Goal: Transaction & Acquisition: Purchase product/service

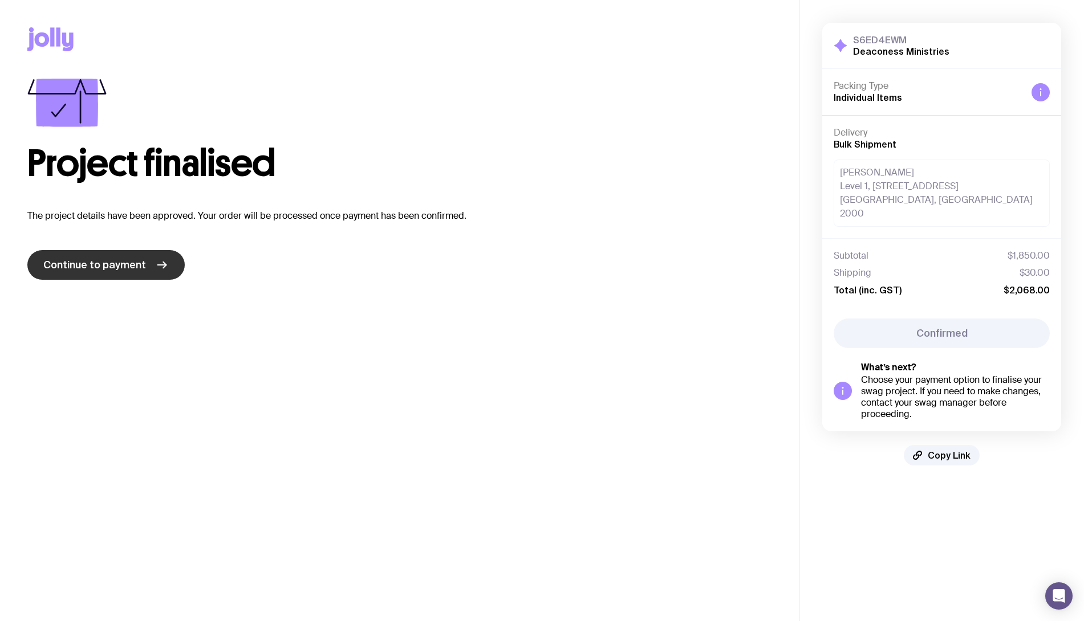
click at [132, 269] on span "Continue to payment" at bounding box center [94, 265] width 103 height 14
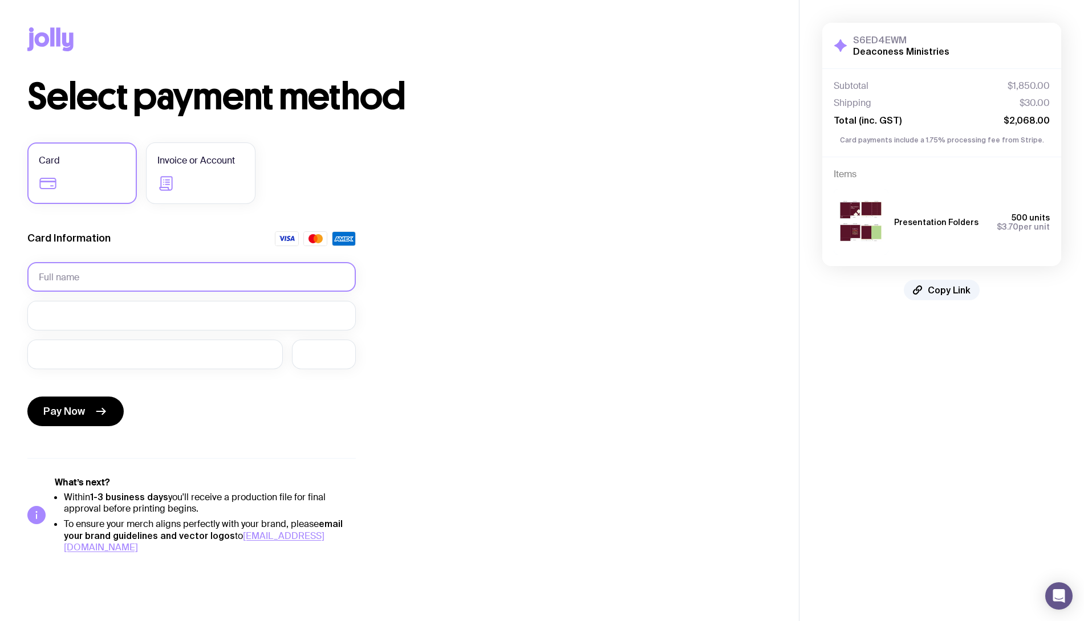
click at [132, 274] on input "text" at bounding box center [191, 277] width 328 height 30
click at [216, 187] on label "Invoice or Account" at bounding box center [200, 173] width 109 height 62
click at [0, 0] on input "Invoice or Account" at bounding box center [0, 0] width 0 height 0
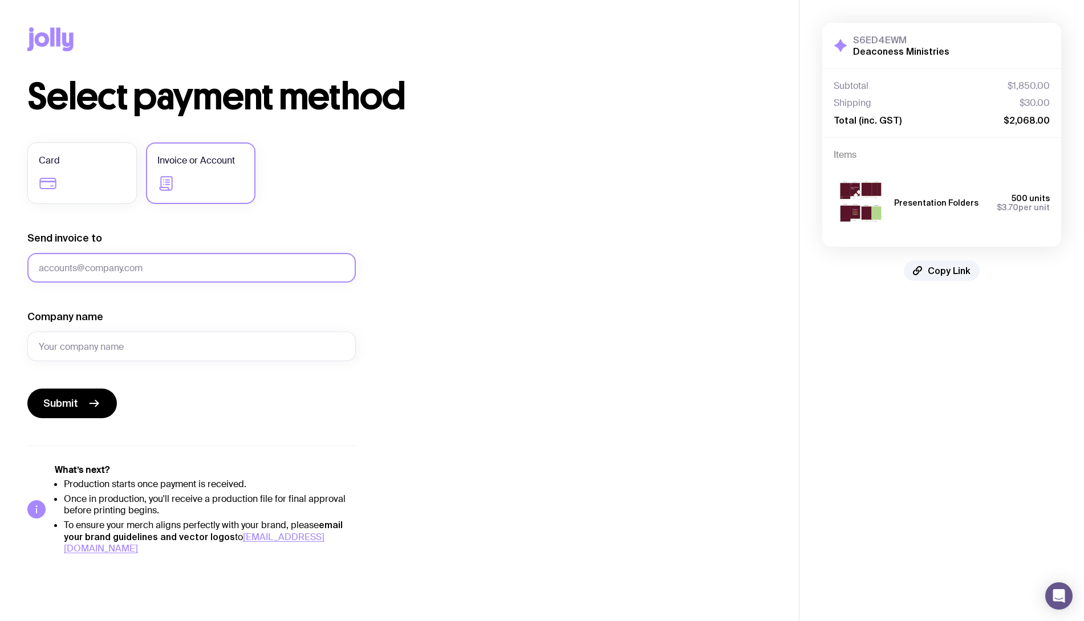
drag, startPoint x: 146, startPoint y: 267, endPoint x: 177, endPoint y: 286, distance: 35.8
type input "[EMAIL_ADDRESS][DOMAIN_NAME]"
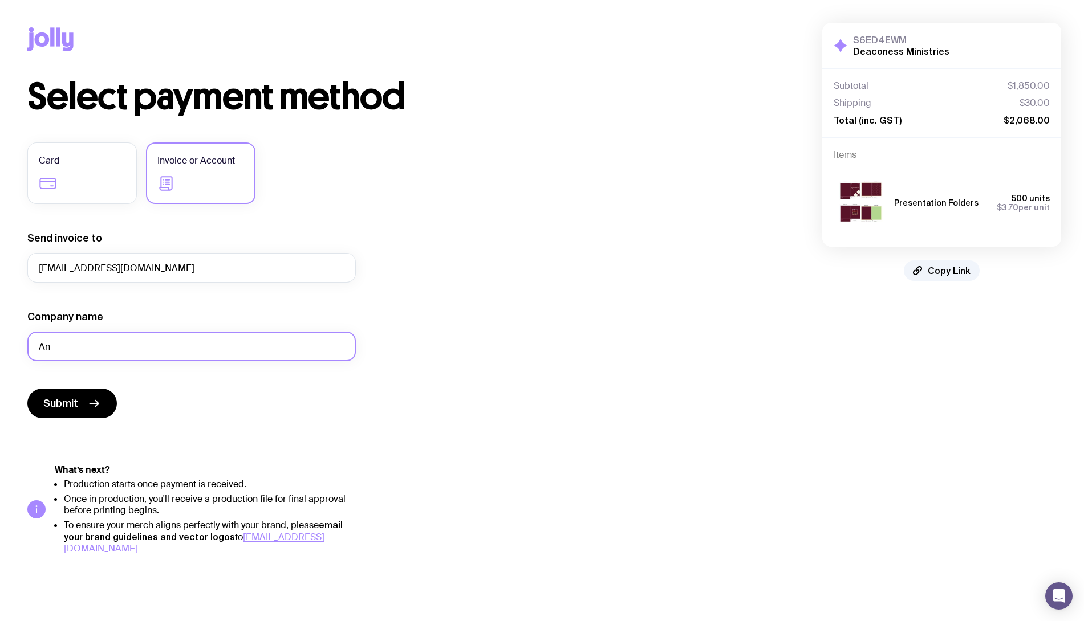
type input "A"
type input "[PERSON_NAME][GEOGRAPHIC_DATA], [DEMOGRAPHIC_DATA] Deaconess Ministries"
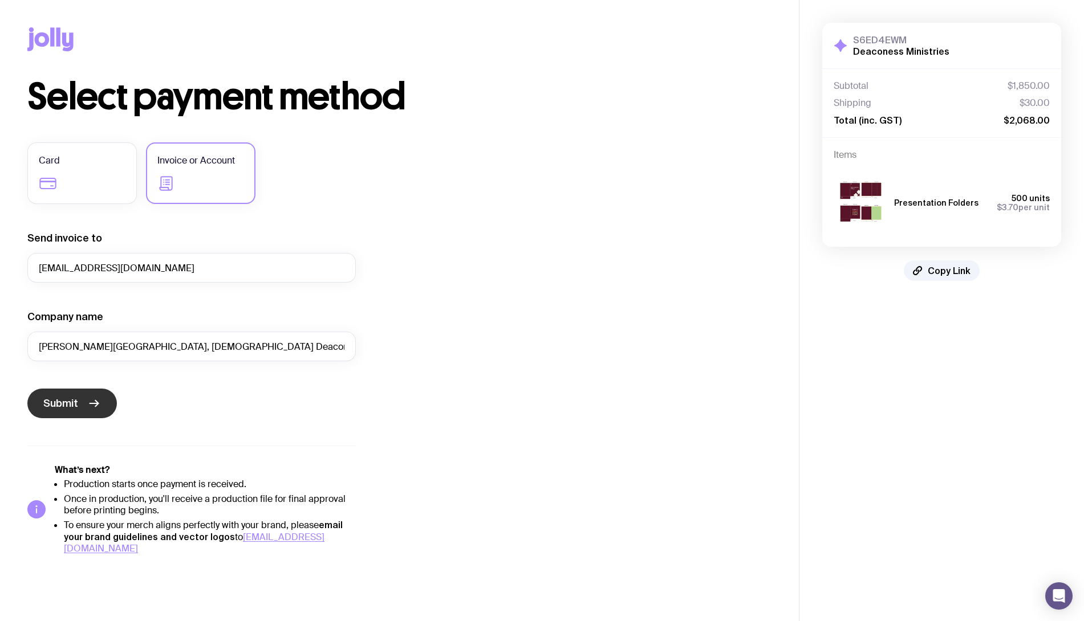
click at [95, 401] on icon "submit" at bounding box center [94, 404] width 14 height 14
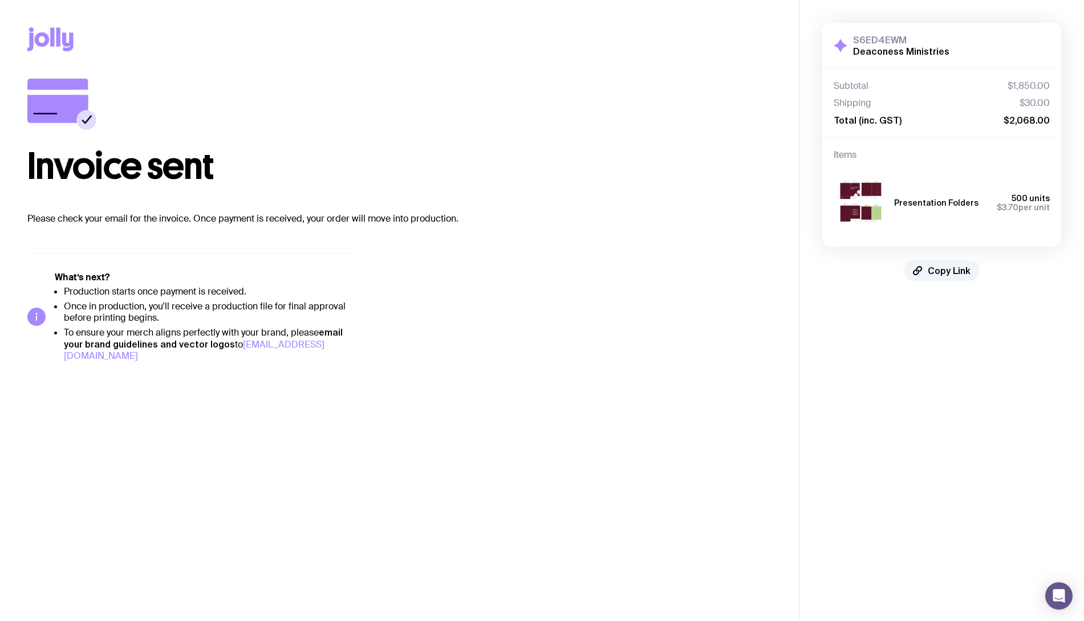
click at [306, 346] on link "designs@sendjolly.com.au" at bounding box center [194, 350] width 260 height 23
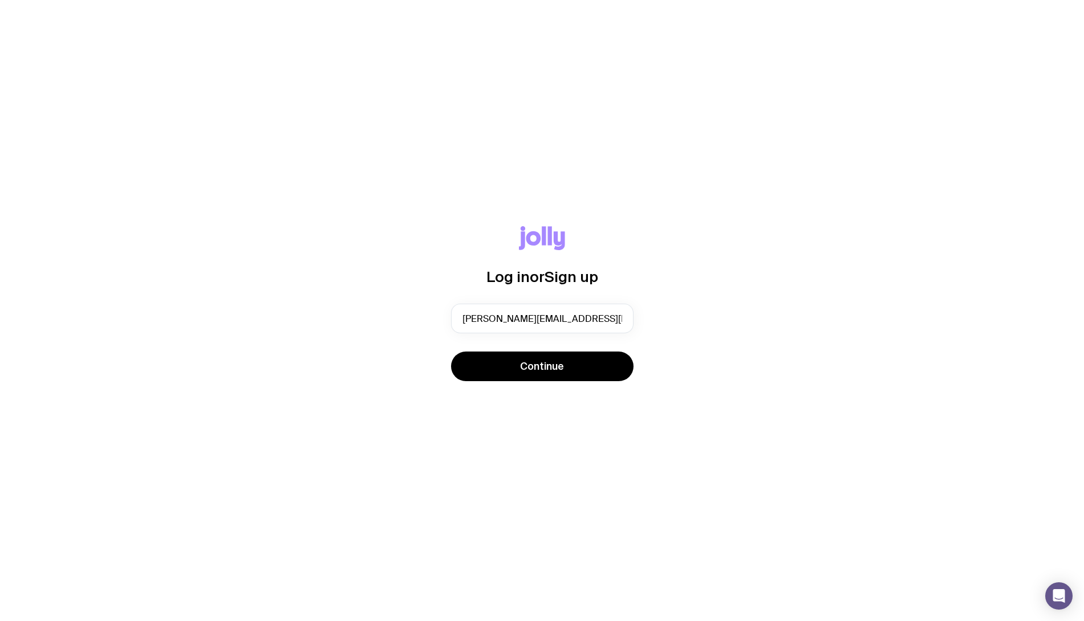
type input "[PERSON_NAME][EMAIL_ADDRESS][DOMAIN_NAME]"
click at [541, 366] on button "Continue" at bounding box center [542, 367] width 182 height 30
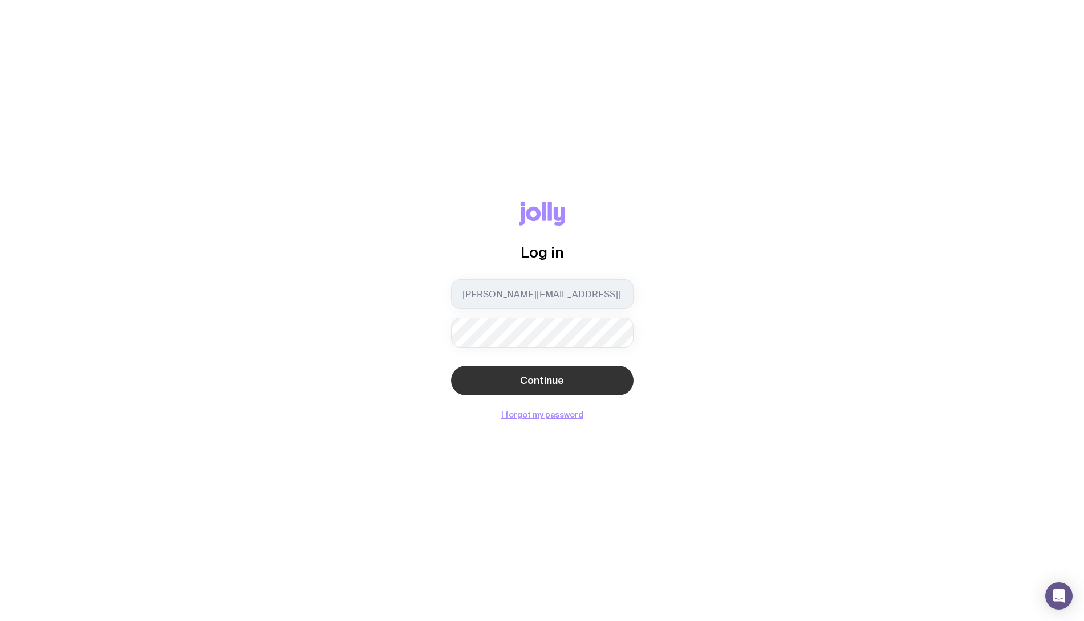
click at [570, 388] on button "Continue" at bounding box center [542, 381] width 182 height 30
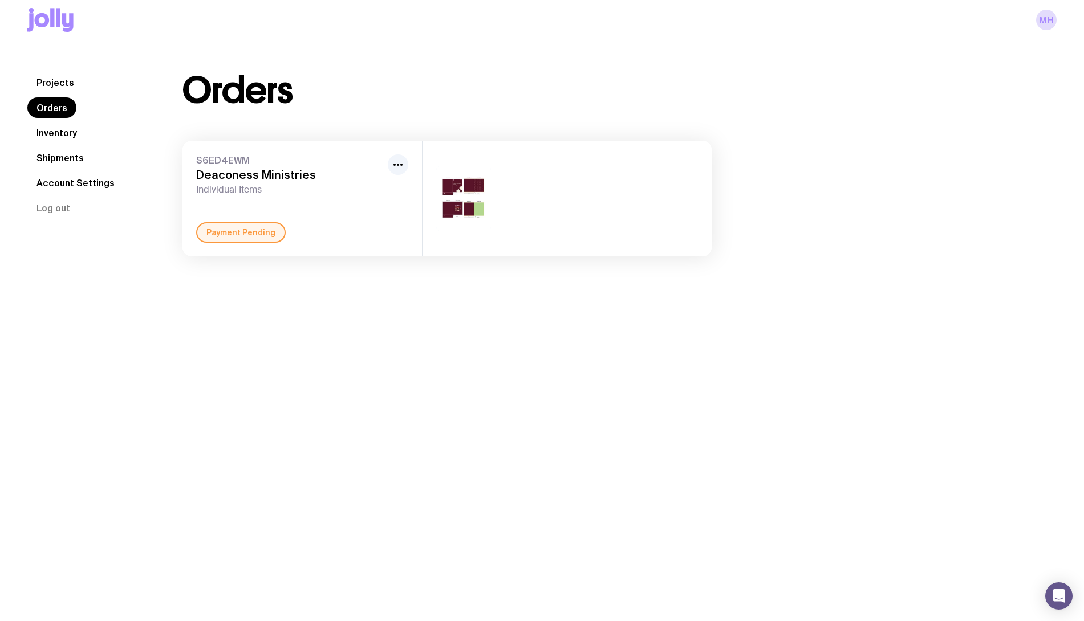
click at [466, 192] on img at bounding box center [463, 199] width 55 height 66
drag, startPoint x: 268, startPoint y: 234, endPoint x: 341, endPoint y: 184, distance: 88.7
click at [277, 228] on div "Payment Pending" at bounding box center [240, 232] width 89 height 21
click at [401, 168] on icon "button" at bounding box center [398, 165] width 14 height 14
drag, startPoint x: 332, startPoint y: 164, endPoint x: 442, endPoint y: 185, distance: 112.1
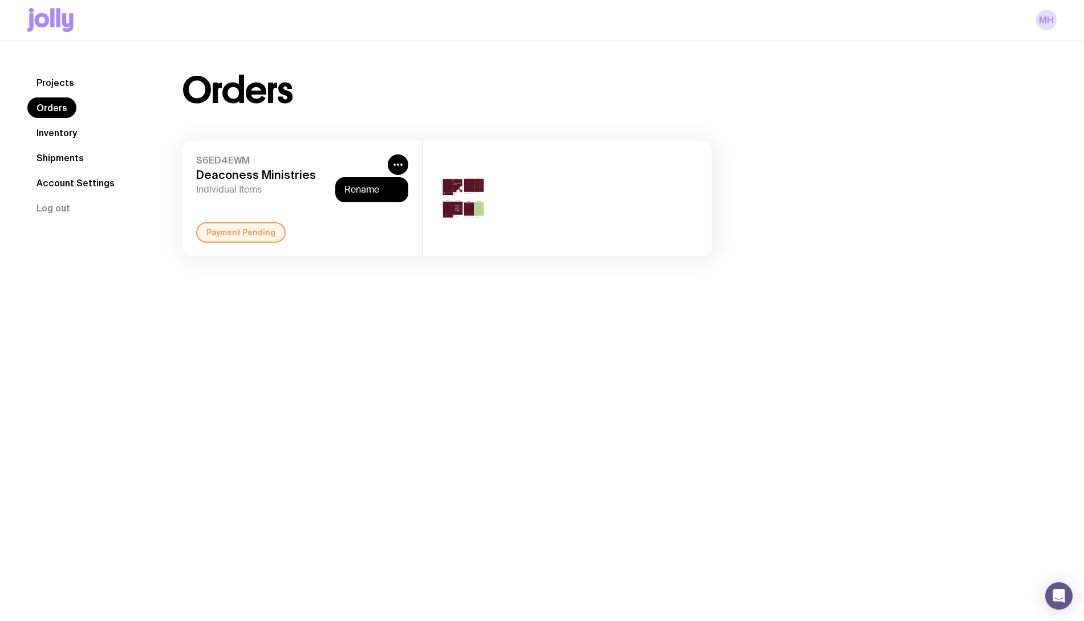
click at [335, 166] on div "S6ED4EWM Deaconess Ministries Individual Items" at bounding box center [289, 174] width 187 height 41
click at [495, 188] on div at bounding box center [566, 199] width 289 height 116
click at [469, 193] on img at bounding box center [463, 199] width 55 height 66
drag, startPoint x: 469, startPoint y: 193, endPoint x: 370, endPoint y: 185, distance: 98.4
click at [469, 193] on img at bounding box center [463, 199] width 55 height 66
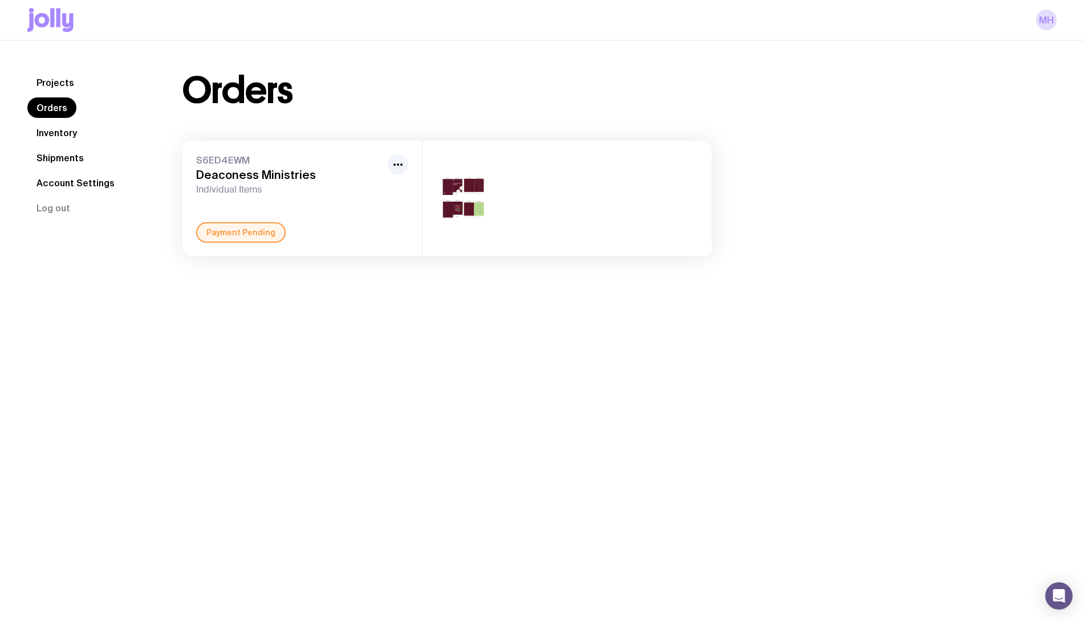
drag, startPoint x: 241, startPoint y: 168, endPoint x: 234, endPoint y: 169, distance: 7.4
click at [238, 169] on h3 "Deaconess Ministries" at bounding box center [289, 175] width 187 height 14
click at [221, 162] on span "S6ED4EWM" at bounding box center [289, 159] width 187 height 11
click at [226, 154] on span "S6ED4EWM" at bounding box center [289, 159] width 187 height 11
click at [460, 201] on img at bounding box center [463, 199] width 55 height 66
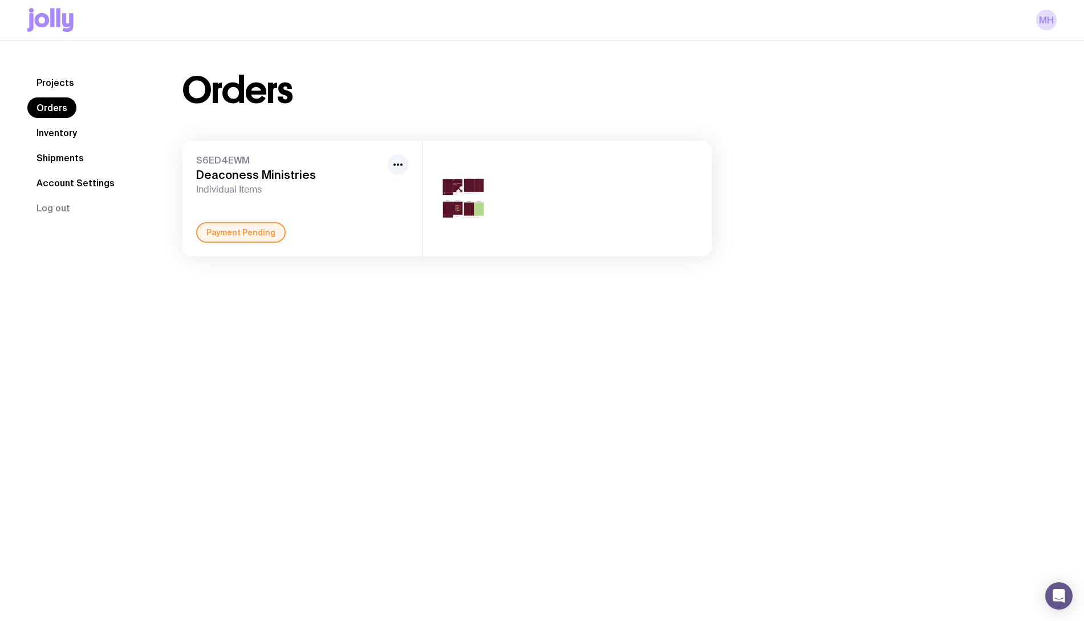
click at [459, 201] on img at bounding box center [463, 199] width 55 height 66
click at [54, 137] on link "Inventory" at bounding box center [56, 133] width 59 height 21
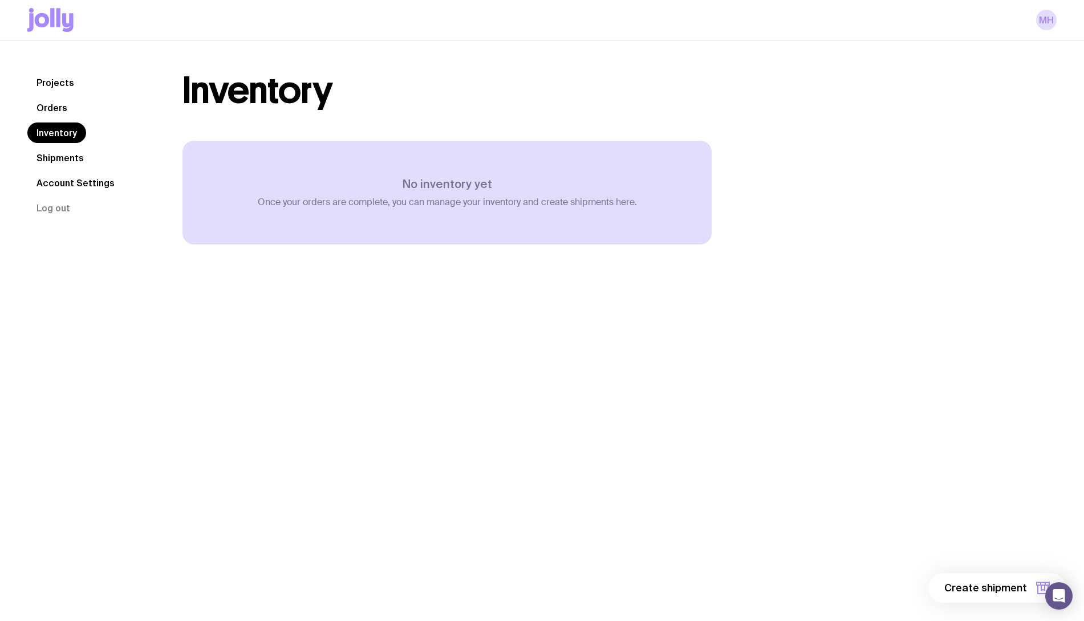
click at [56, 81] on link "Projects" at bounding box center [55, 82] width 56 height 21
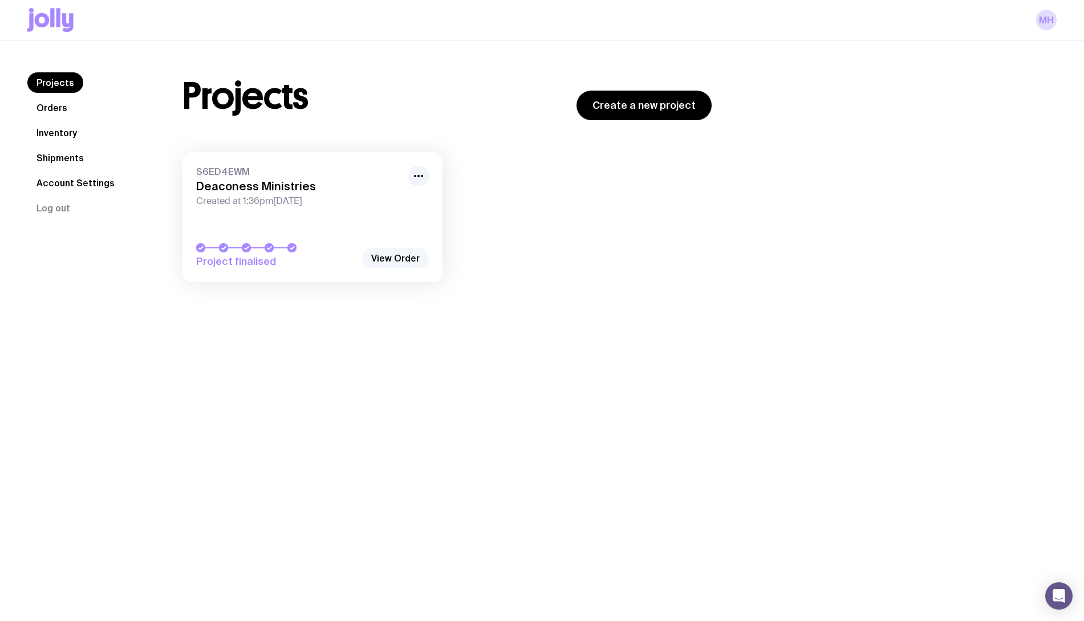
click at [376, 256] on link "View Order" at bounding box center [395, 258] width 67 height 21
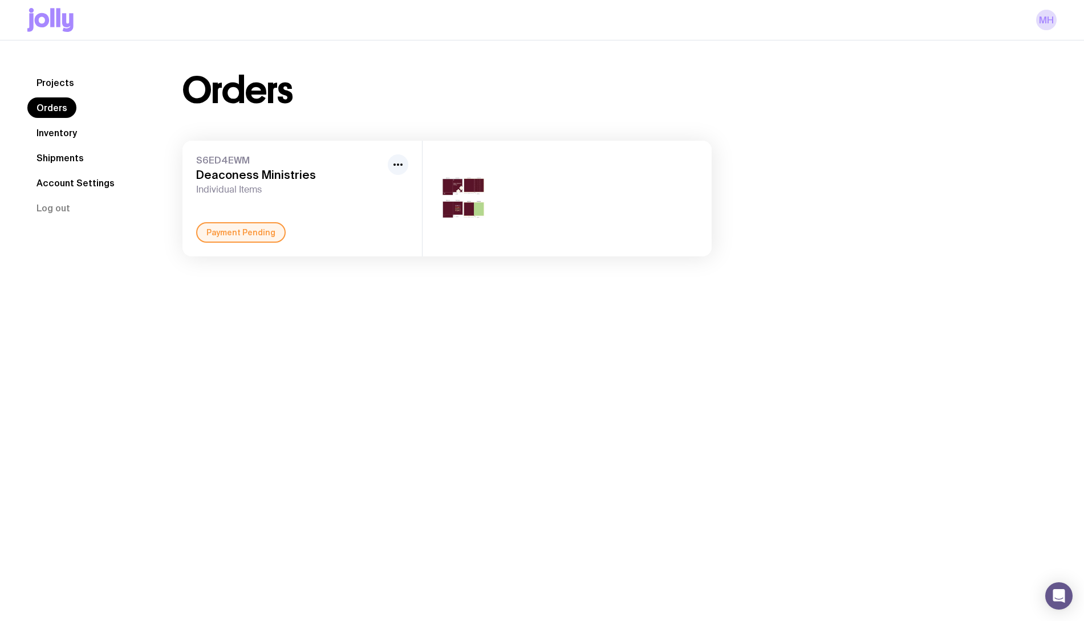
click at [513, 227] on div at bounding box center [566, 199] width 289 height 116
click at [462, 210] on img at bounding box center [463, 199] width 55 height 66
